Goal: Information Seeking & Learning: Learn about a topic

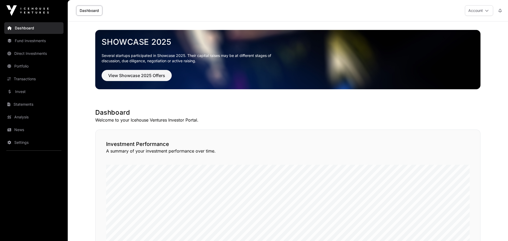
click at [22, 130] on link "News" at bounding box center [33, 130] width 59 height 12
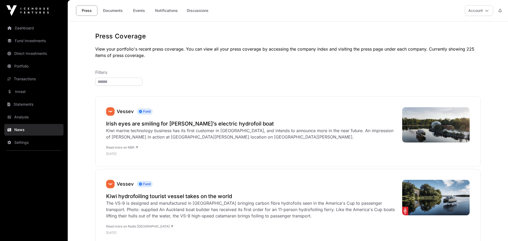
click at [109, 11] on link "Documents" at bounding box center [113, 11] width 27 height 10
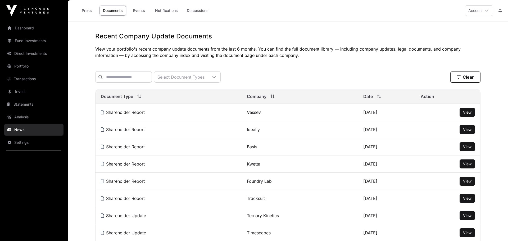
click at [28, 120] on link "Analysis" at bounding box center [33, 117] width 59 height 12
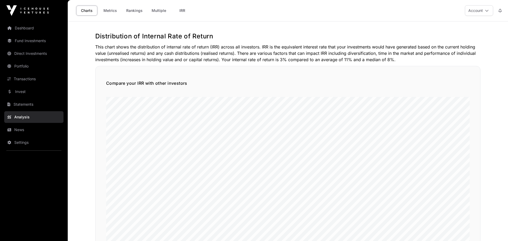
click at [20, 91] on link "Invest" at bounding box center [33, 92] width 59 height 12
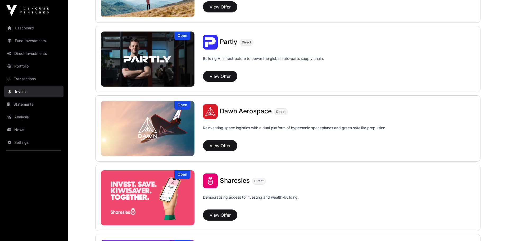
scroll to position [585, 0]
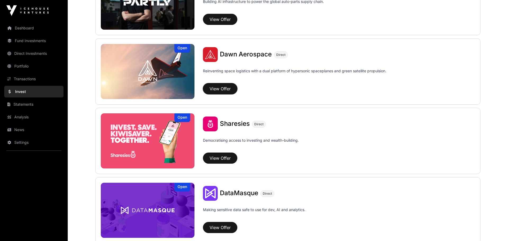
click at [228, 83] on button "View Offer" at bounding box center [220, 88] width 34 height 11
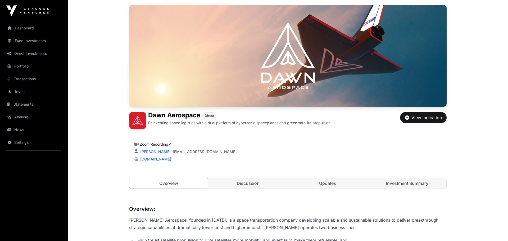
scroll to position [73, 0]
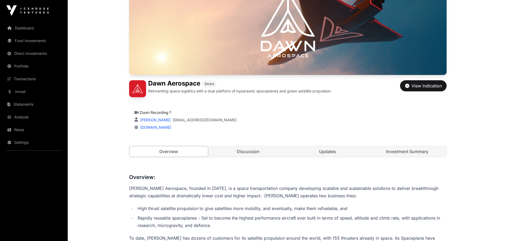
click at [342, 150] on link "Updates" at bounding box center [328, 151] width 79 height 11
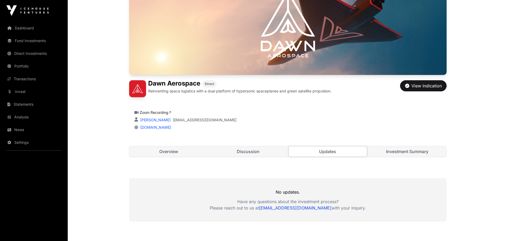
click at [257, 149] on link "Discussion" at bounding box center [248, 151] width 79 height 11
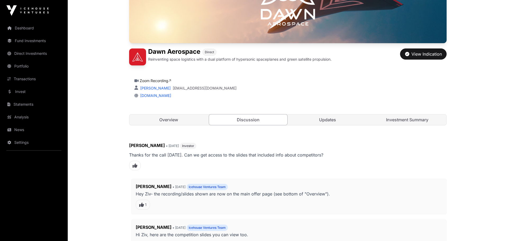
scroll to position [146, 0]
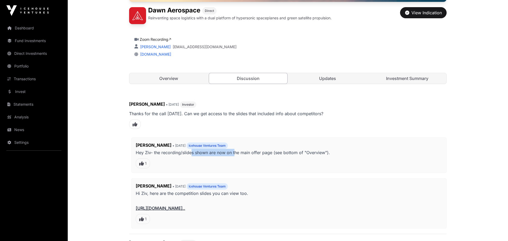
drag, startPoint x: 191, startPoint y: 153, endPoint x: 235, endPoint y: 154, distance: 44.0
click at [235, 154] on p "Hey Ziv- the recording/slides shown are now on the main offer page (see bottom …" at bounding box center [289, 152] width 307 height 7
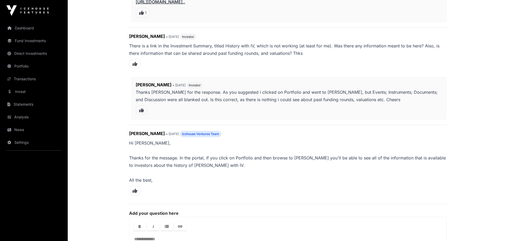
scroll to position [365, 0]
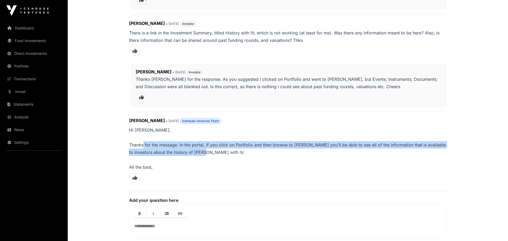
drag, startPoint x: 144, startPoint y: 143, endPoint x: 209, endPoint y: 153, distance: 65.4
click at [209, 153] on p "Hi [PERSON_NAME], Thanks for the message. In the portal, if you click on Portfo…" at bounding box center [288, 148] width 318 height 44
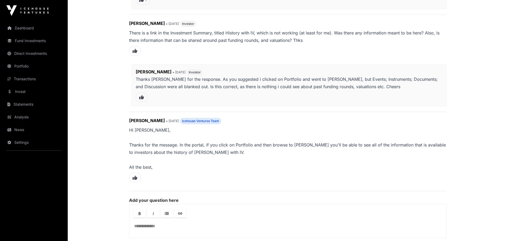
click at [208, 149] on p "Hi [PERSON_NAME], Thanks for the message. In the portal, if you click on Portfo…" at bounding box center [288, 148] width 318 height 44
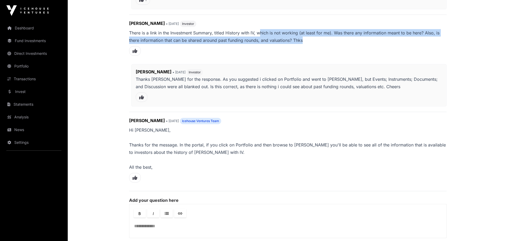
drag, startPoint x: 260, startPoint y: 33, endPoint x: 335, endPoint y: 40, distance: 75.2
click at [335, 40] on p "There is a link in the Investment Summary, titled History with IV, which is not…" at bounding box center [288, 36] width 318 height 15
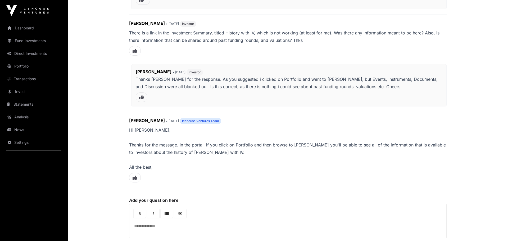
click at [335, 40] on p "There is a link in the Investment Summary, titled History with IV, which is not…" at bounding box center [288, 36] width 318 height 15
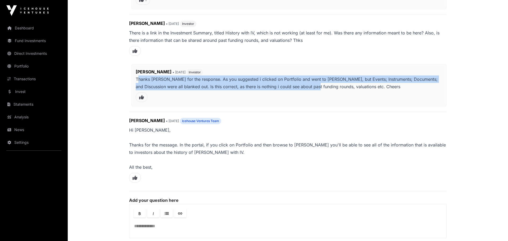
drag, startPoint x: 138, startPoint y: 78, endPoint x: 307, endPoint y: 83, distance: 169.0
click at [307, 83] on p "Thanks [PERSON_NAME] for the response. As you suggested i clicked on Portfolio …" at bounding box center [289, 82] width 307 height 15
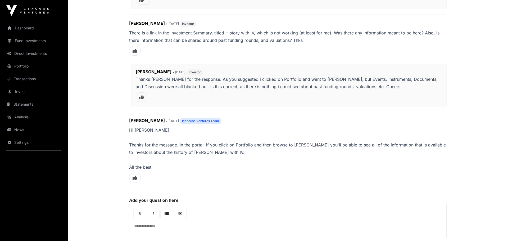
click at [307, 83] on p "Thanks [PERSON_NAME] for the response. As you suggested i clicked on Portfolio …" at bounding box center [289, 82] width 307 height 15
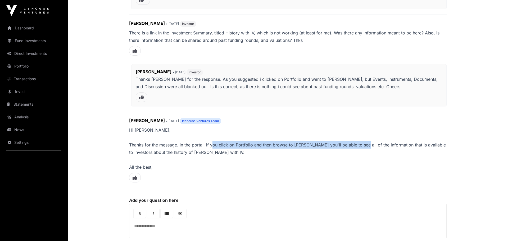
drag, startPoint x: 212, startPoint y: 146, endPoint x: 359, endPoint y: 144, distance: 147.5
click at [359, 144] on p "Hi [PERSON_NAME], Thanks for the message. In the portal, if you click on Portfo…" at bounding box center [288, 148] width 318 height 44
click at [360, 144] on p "Hi [PERSON_NAME], Thanks for the message. In the portal, if you click on Portfo…" at bounding box center [288, 148] width 318 height 44
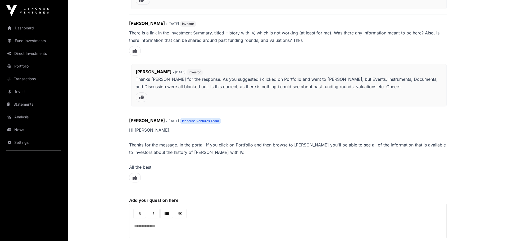
click at [24, 68] on link "Portfolio" at bounding box center [33, 66] width 59 height 12
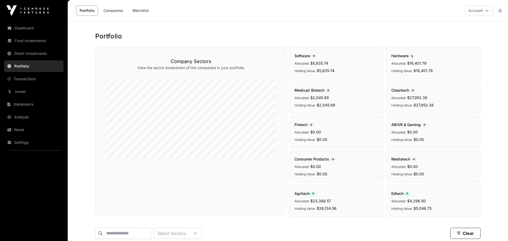
click at [112, 11] on link "Companies" at bounding box center [113, 11] width 27 height 10
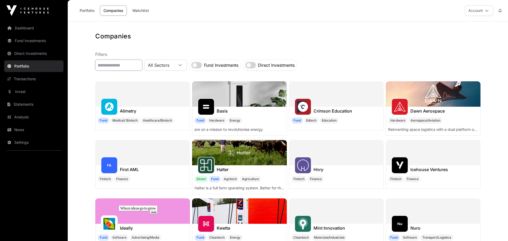
click at [114, 69] on input "text" at bounding box center [118, 65] width 47 height 11
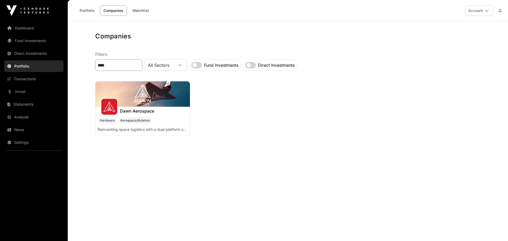
type input "****"
click at [138, 107] on div "Dawn Aerospace" at bounding box center [137, 111] width 34 height 8
click at [108, 108] on img at bounding box center [110, 107] width 12 height 12
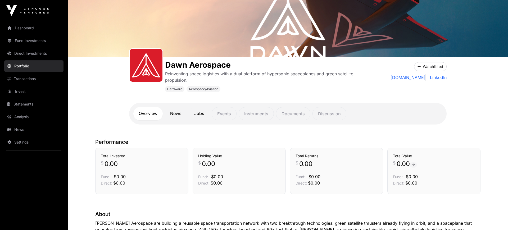
scroll to position [45, 0]
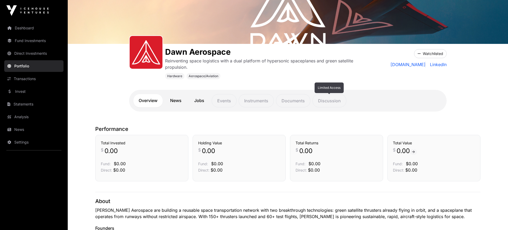
click at [330, 98] on p "Discussion" at bounding box center [330, 100] width 34 height 13
click at [299, 101] on p "Documents" at bounding box center [293, 100] width 34 height 13
click at [260, 103] on p "Instruments" at bounding box center [256, 100] width 35 height 13
click at [218, 101] on p "Events" at bounding box center [224, 100] width 25 height 13
click at [177, 100] on link "News" at bounding box center [176, 100] width 22 height 13
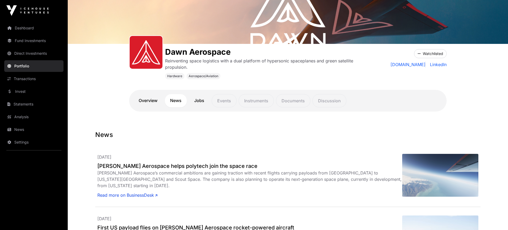
click at [154, 101] on link "Overview" at bounding box center [147, 100] width 29 height 13
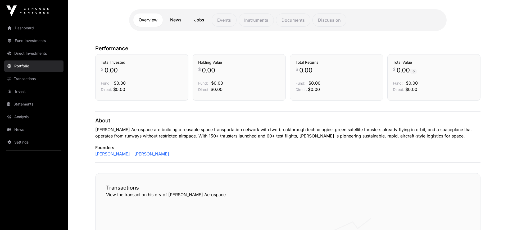
scroll to position [118, 0]
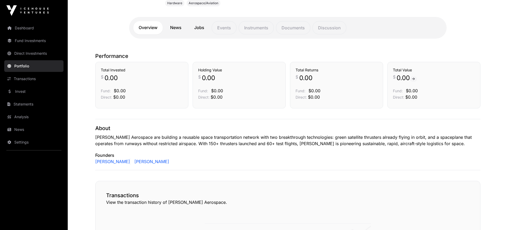
click at [178, 28] on link "News" at bounding box center [176, 27] width 22 height 13
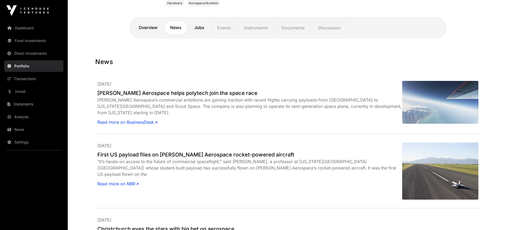
click at [136, 119] on link "Read more on BusinessDesk" at bounding box center [127, 122] width 60 height 6
click at [27, 27] on link "Dashboard" at bounding box center [33, 28] width 59 height 12
